Goal: Transaction & Acquisition: Subscribe to service/newsletter

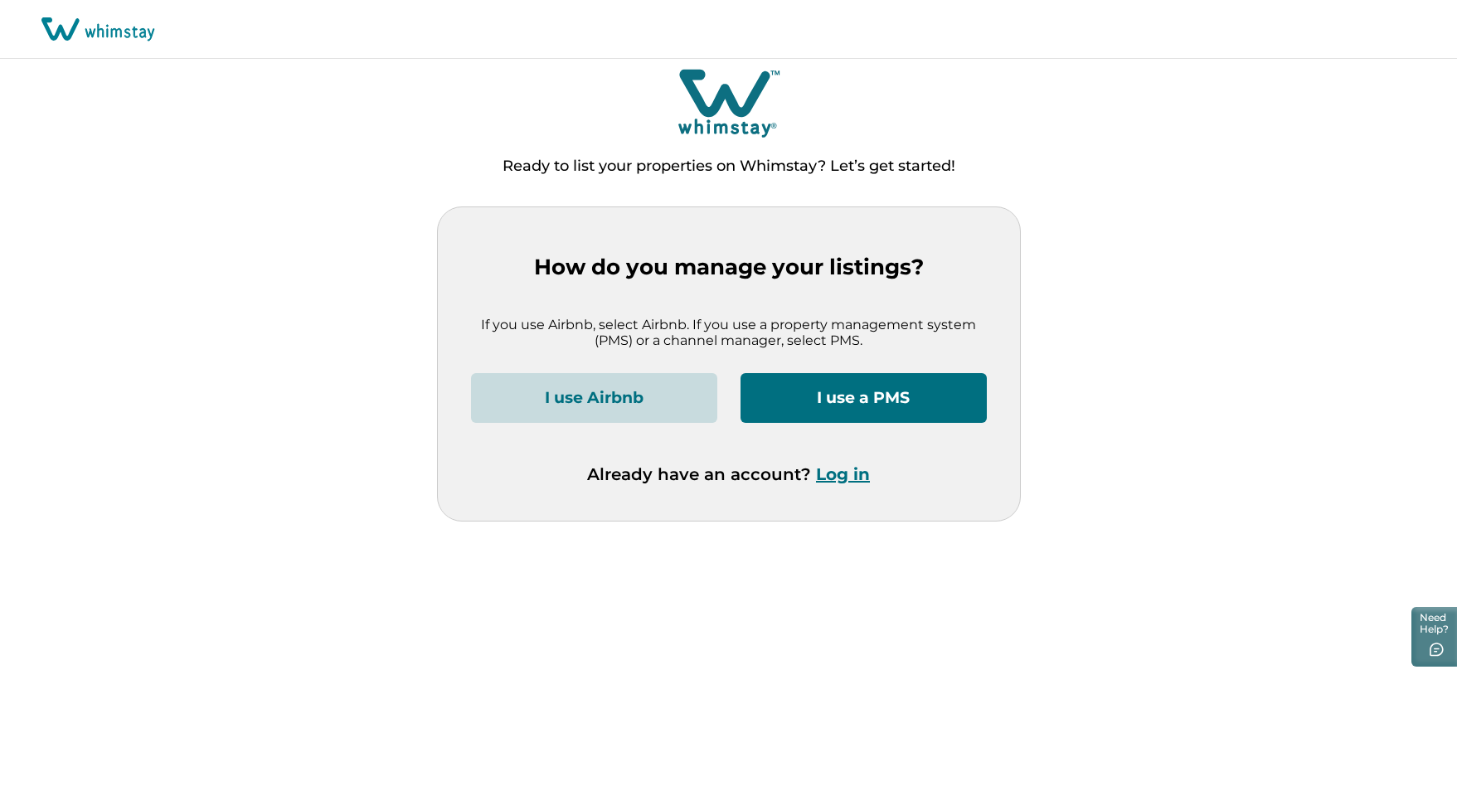
click at [962, 374] on button "I use a PMS" at bounding box center [863, 398] width 246 height 50
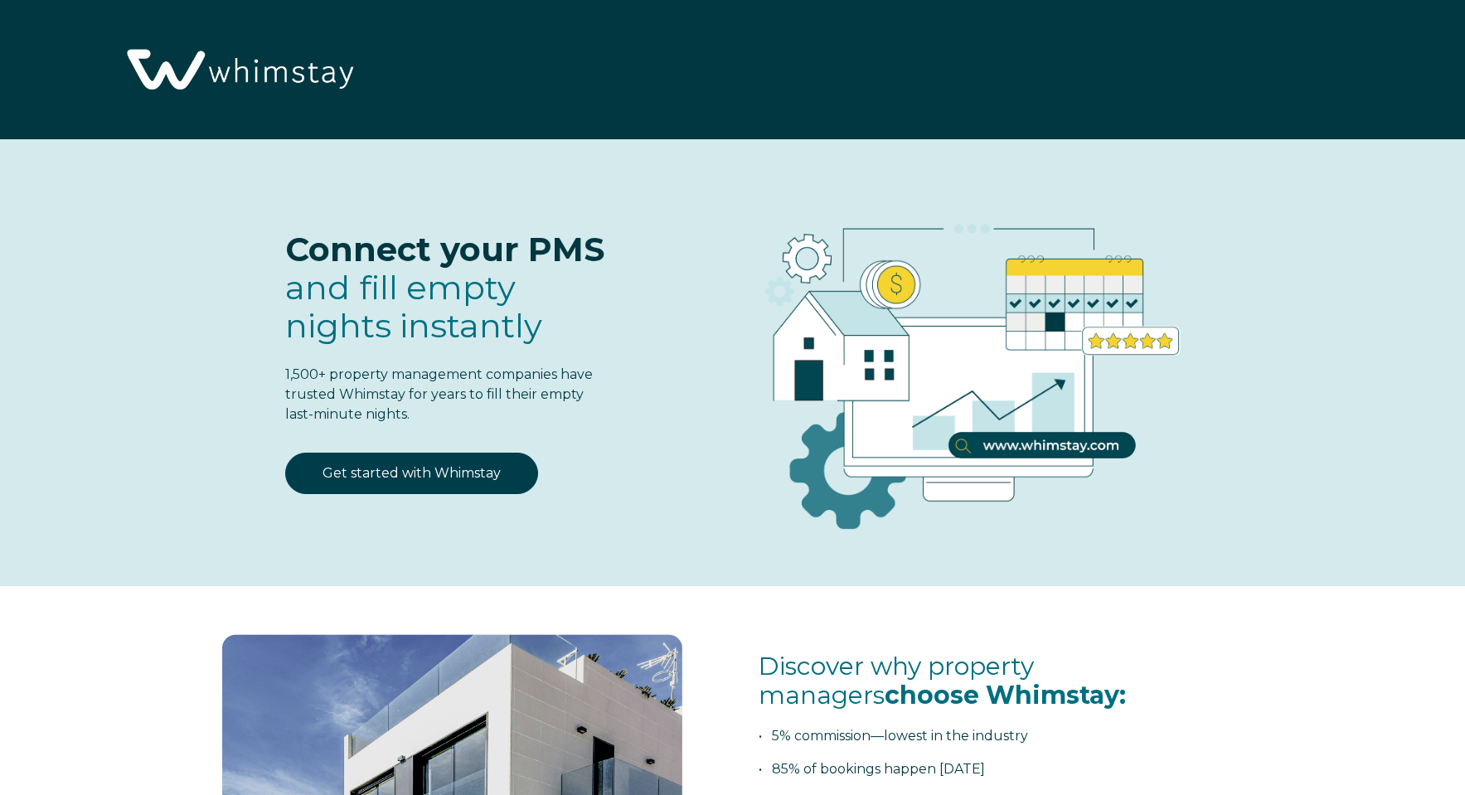
click at [914, 387] on img at bounding box center [963, 363] width 584 height 383
select select "US"
select select "Standard"
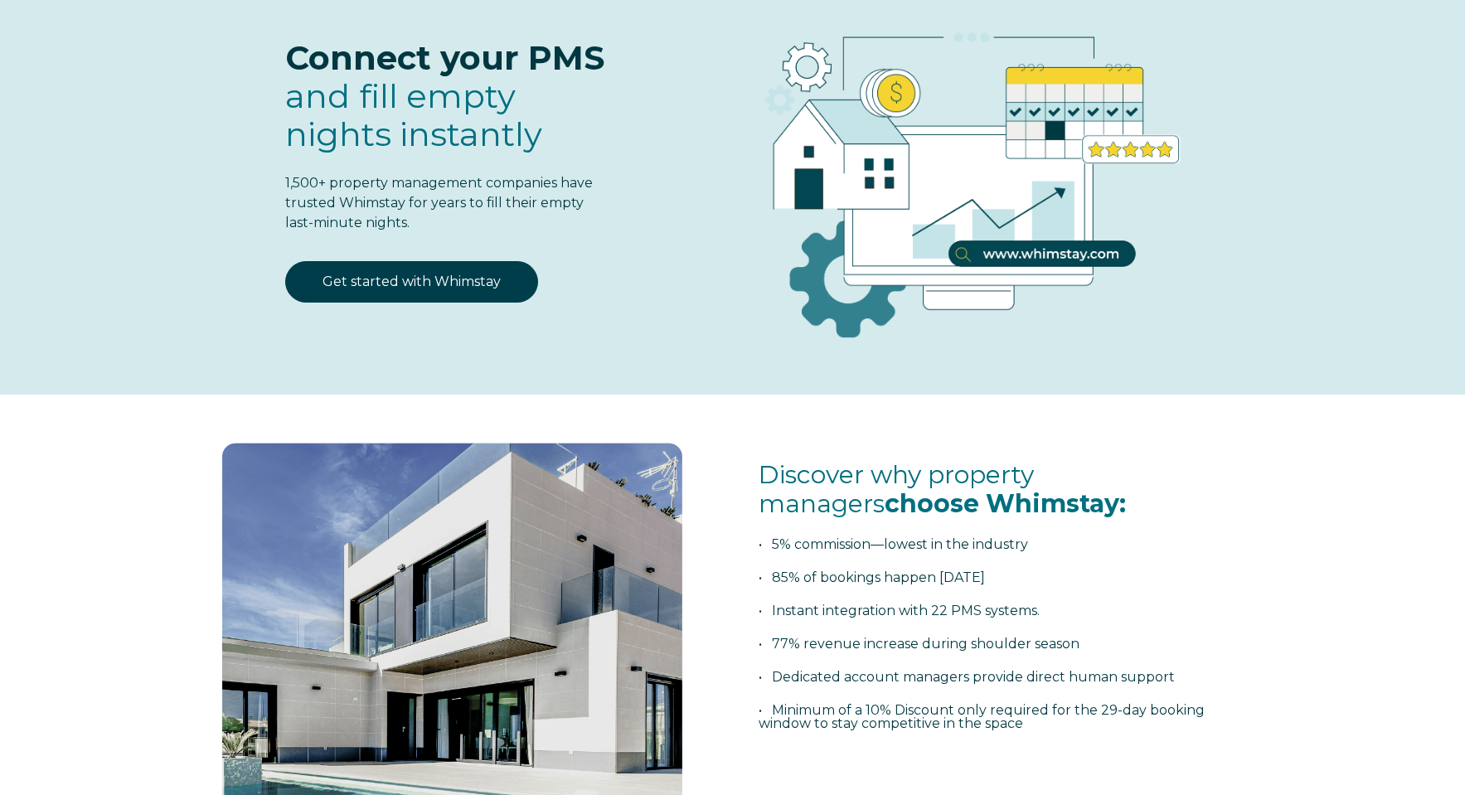
scroll to position [251, 0]
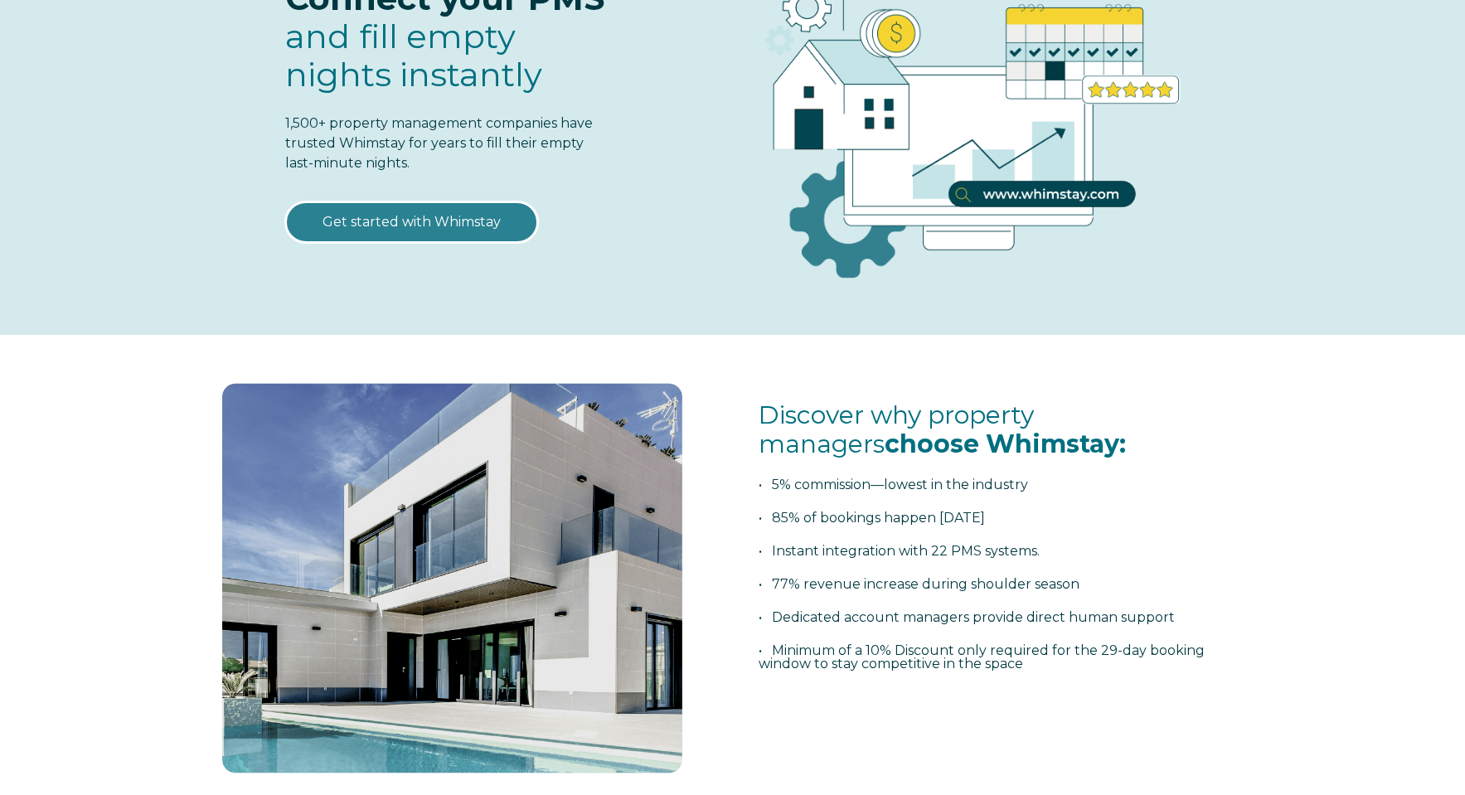
click at [429, 229] on link "Get started with Whimstay" at bounding box center [411, 221] width 253 height 41
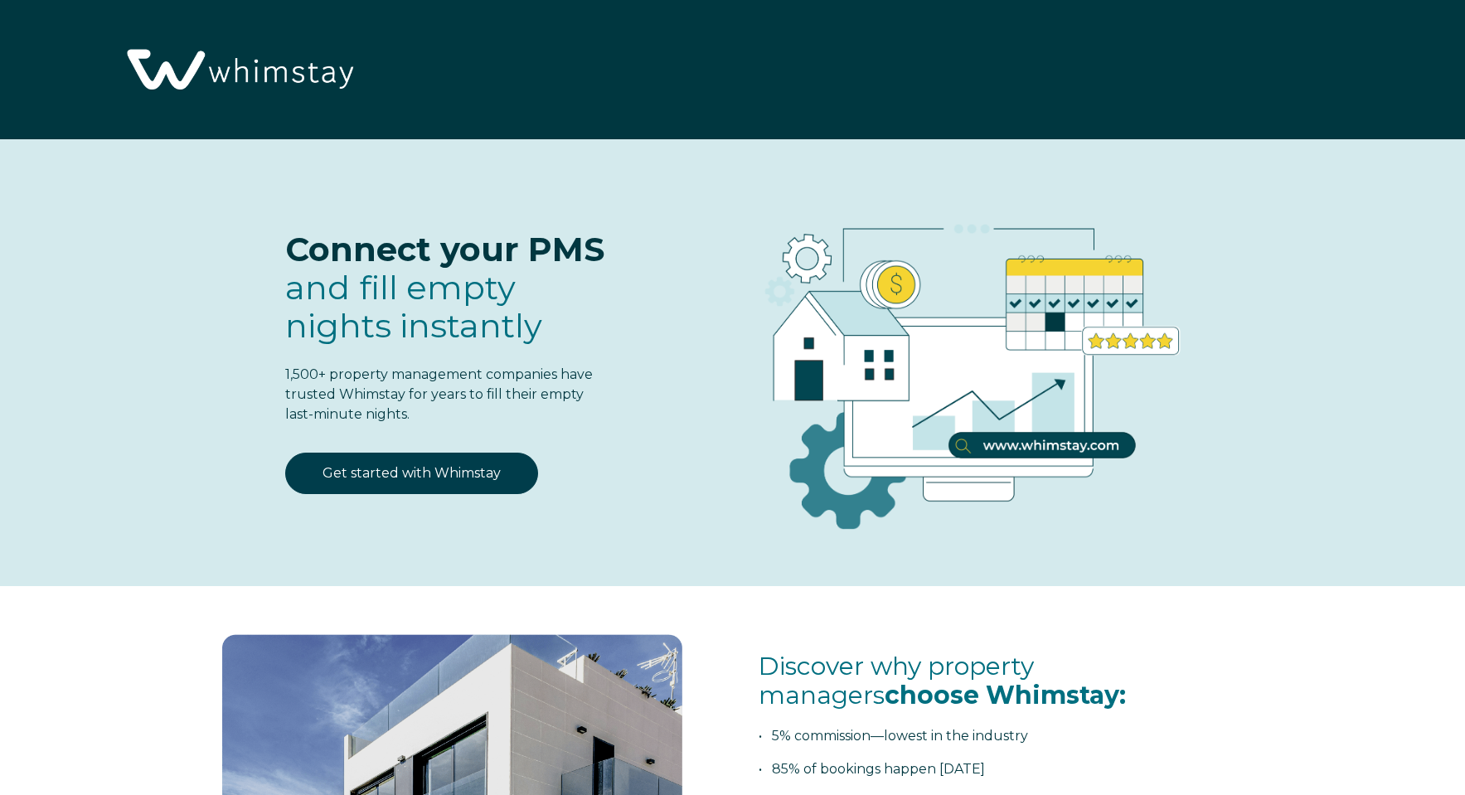
select select "US"
select select "Standard"
select select "US"
select select "Standard"
click at [251, 64] on img at bounding box center [238, 70] width 245 height 125
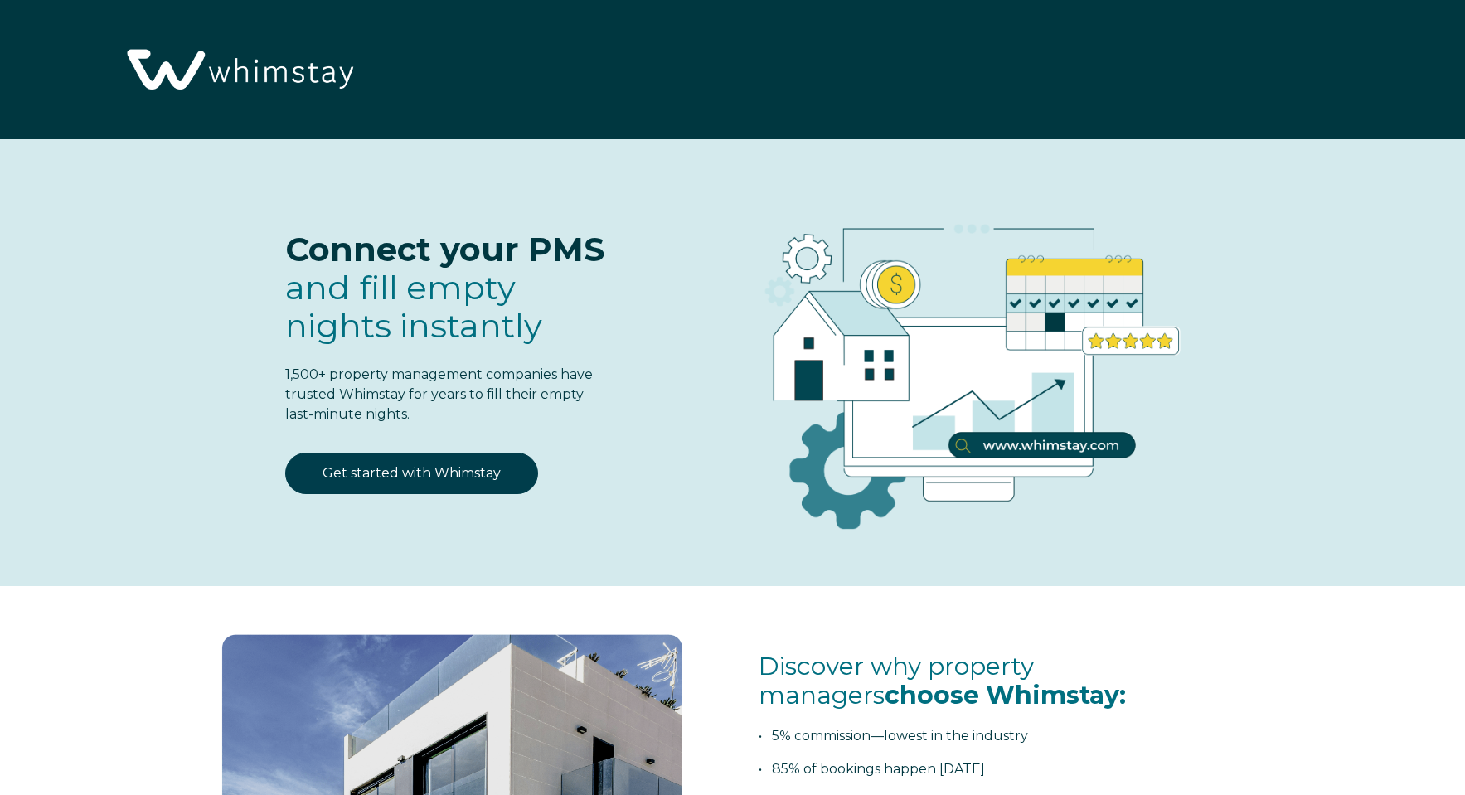
click at [178, 69] on img at bounding box center [238, 70] width 245 height 125
click at [423, 483] on link "Get started with Whimstay" at bounding box center [411, 473] width 253 height 41
select select "US"
select select "Standard"
